Goal: Navigation & Orientation: Find specific page/section

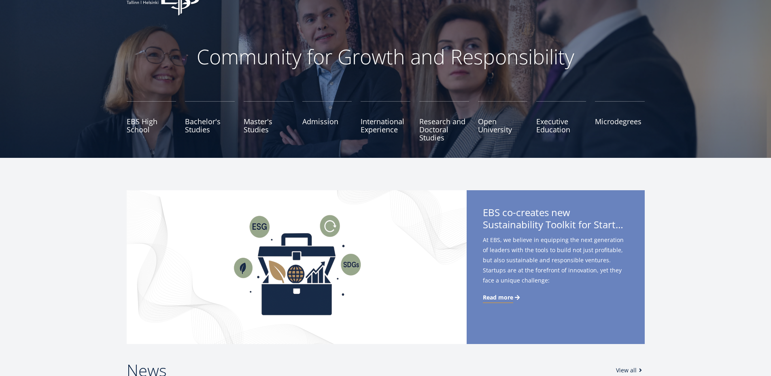
scroll to position [40, 0]
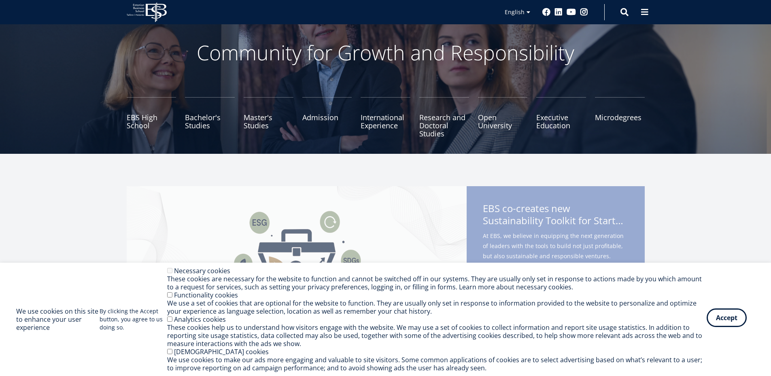
click at [728, 321] on button "Accept" at bounding box center [727, 318] width 40 height 19
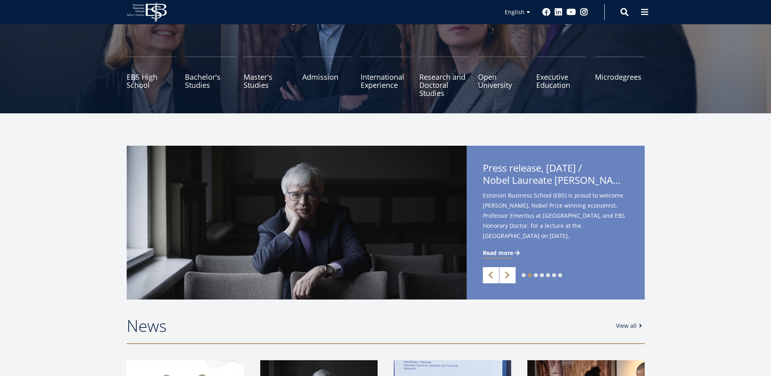
scroll to position [0, 0]
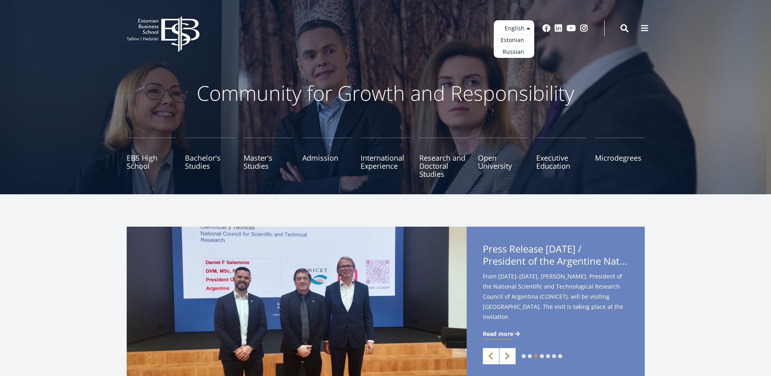
click at [518, 40] on link "Estonian" at bounding box center [514, 40] width 40 height 12
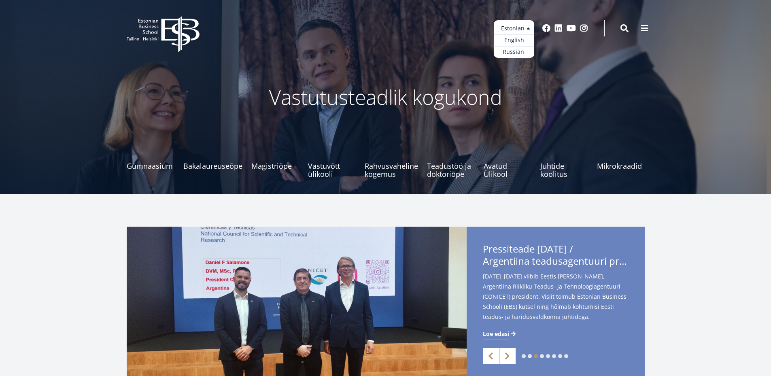
click at [527, 29] on ul "Estonian English Russian" at bounding box center [514, 39] width 40 height 38
click at [516, 40] on link "English" at bounding box center [514, 40] width 40 height 12
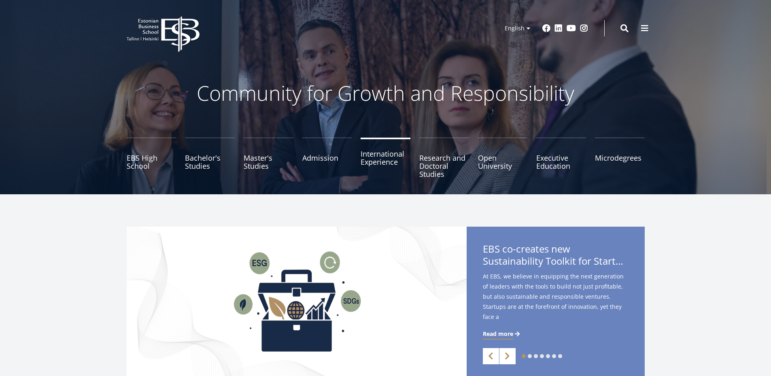
click at [387, 158] on link "International Experience" at bounding box center [386, 158] width 50 height 40
